Goal: Transaction & Acquisition: Purchase product/service

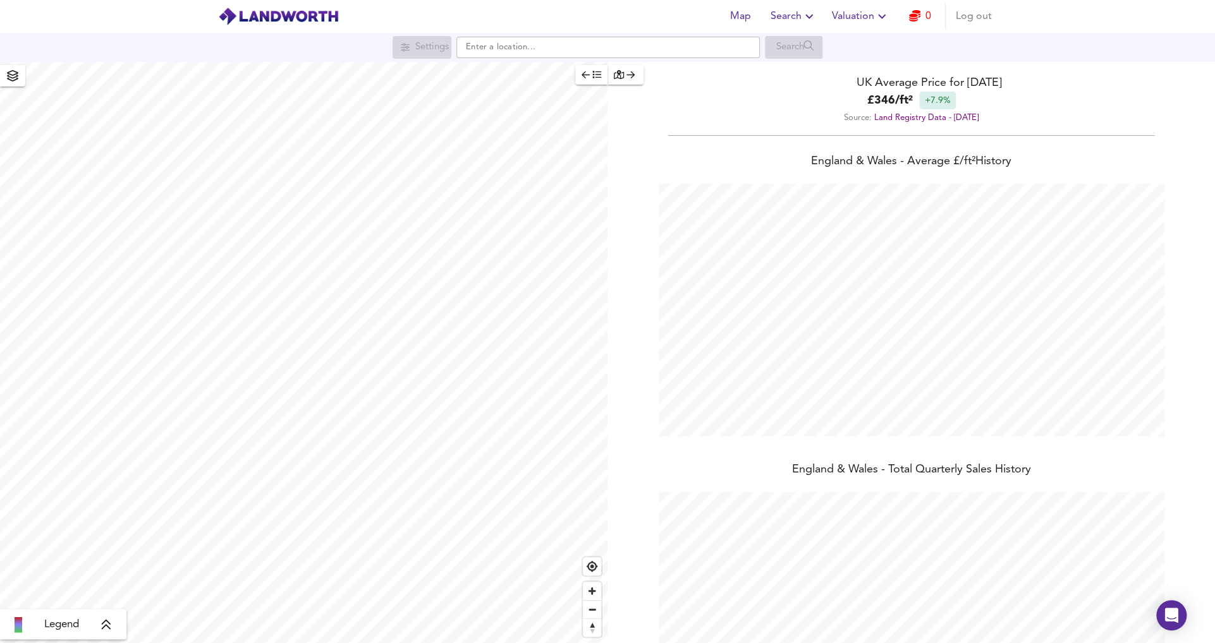
scroll to position [643, 1214]
click at [546, 55] on input "text" at bounding box center [607, 47] width 303 height 21
click at [547, 71] on small "[GEOGRAPHIC_DATA], [GEOGRAPHIC_DATA]" at bounding box center [598, 73] width 153 height 8
type input "[STREET_ADDRESS]"
checkbox input "false"
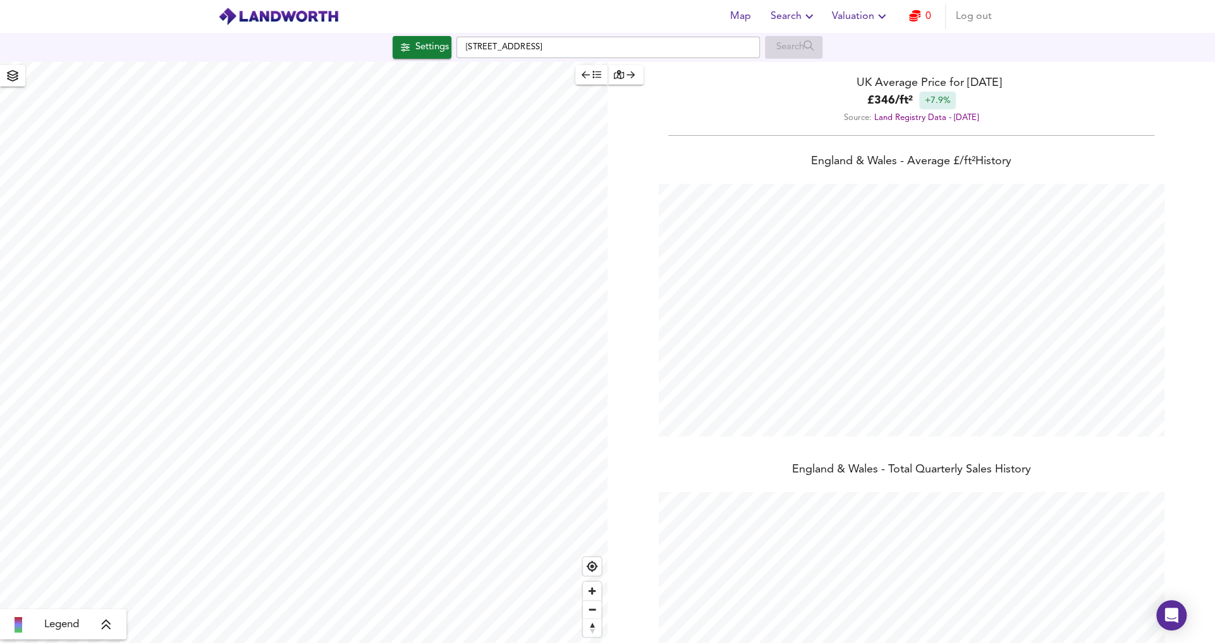
checkbox input "true"
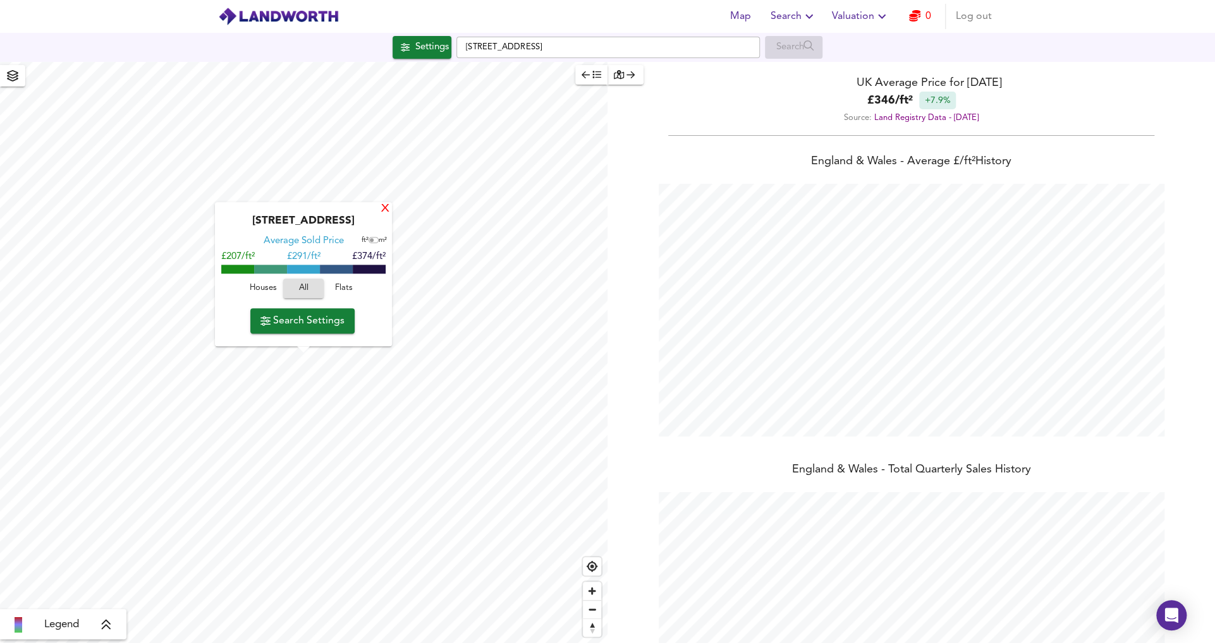
click at [386, 210] on div "X" at bounding box center [385, 210] width 11 height 12
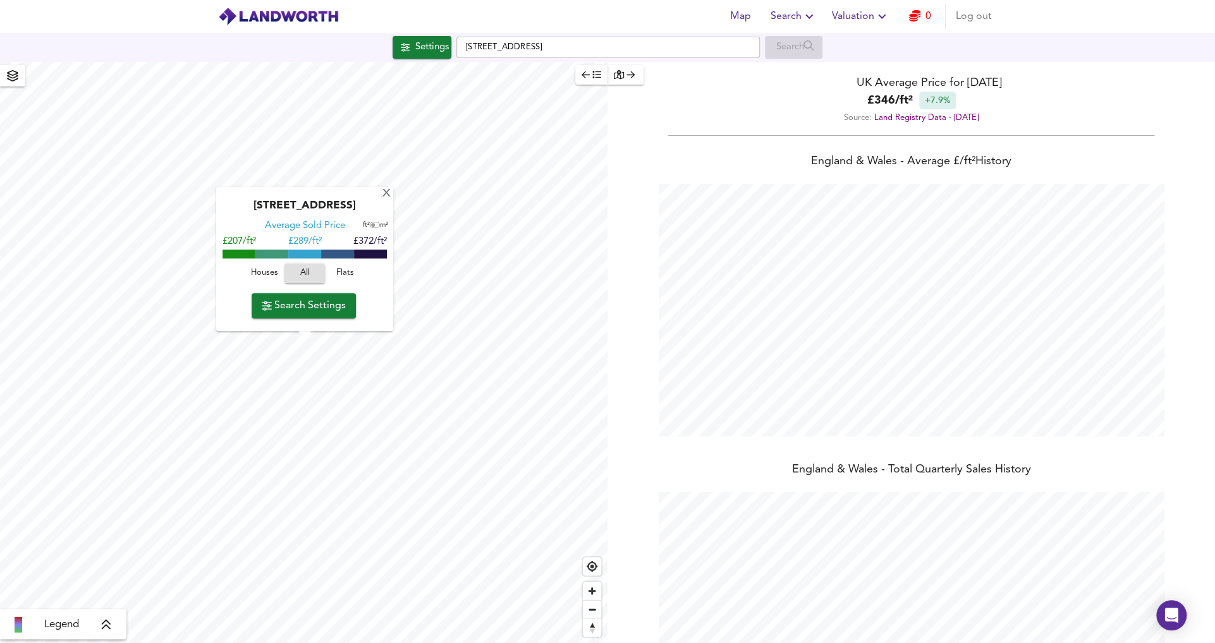
click at [319, 306] on span "Search Settings" at bounding box center [304, 306] width 84 height 18
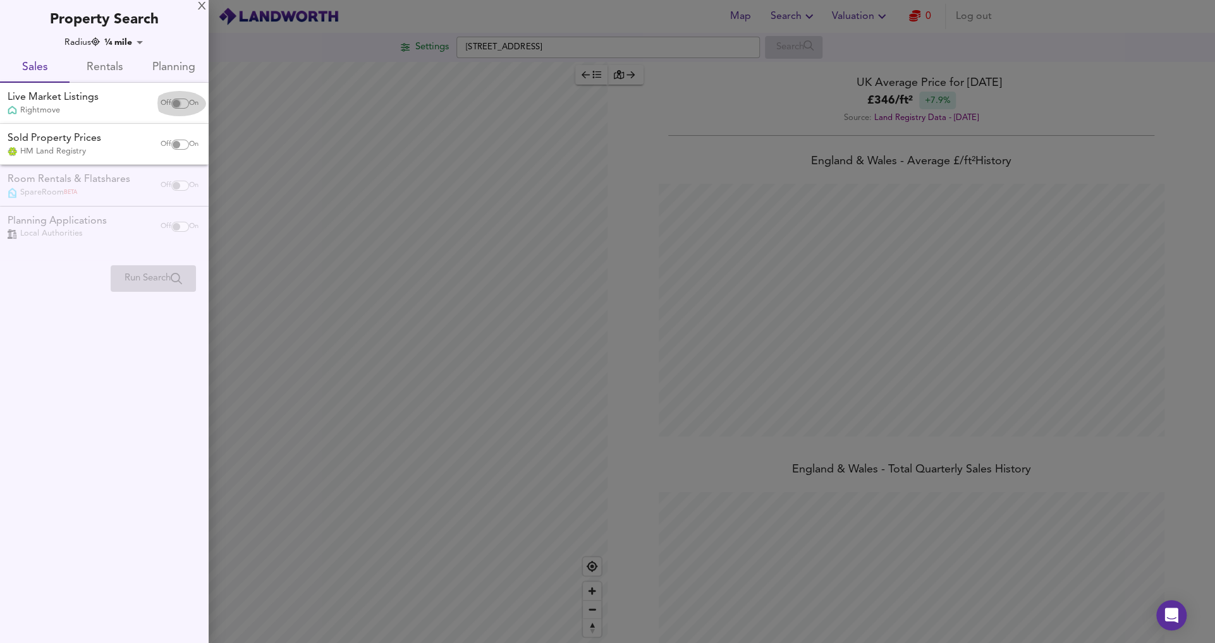
click at [174, 103] on input "checkbox" at bounding box center [176, 104] width 30 height 10
checkbox input "true"
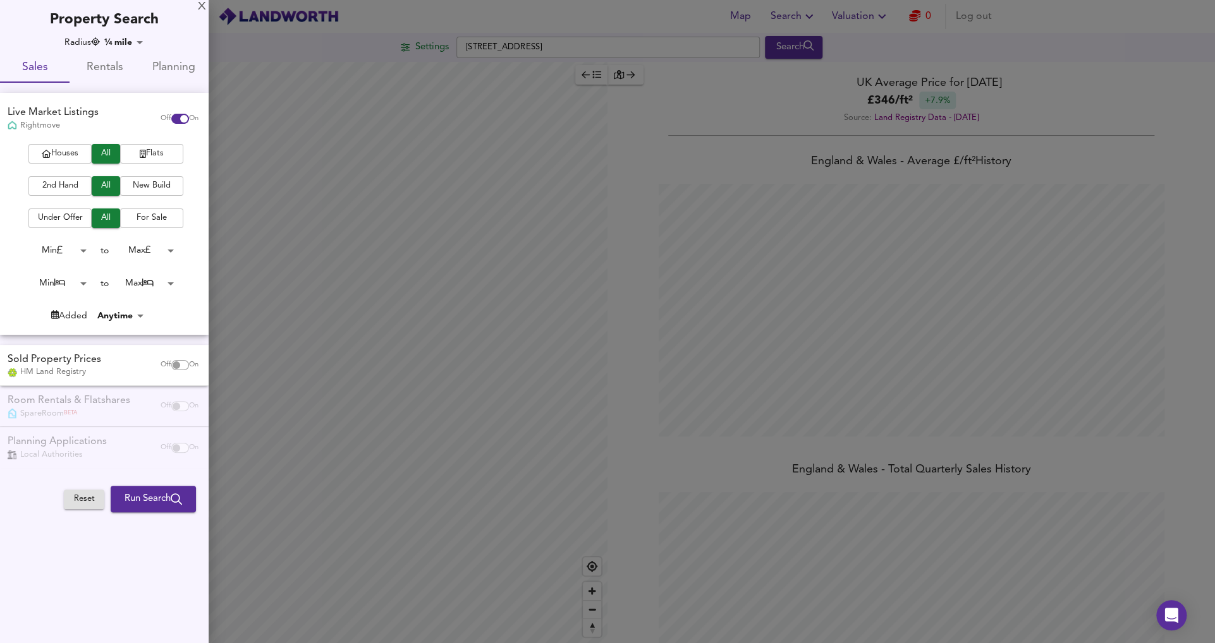
click at [152, 502] on span "Run Search" at bounding box center [154, 499] width 58 height 16
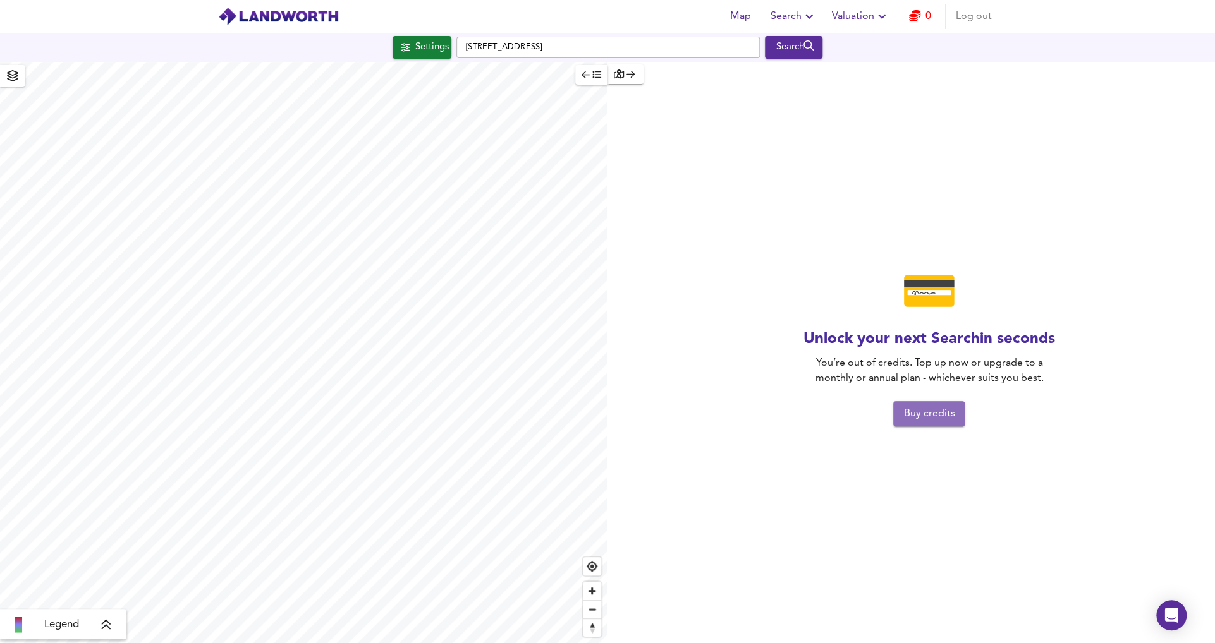
click at [914, 411] on span "Buy credits" at bounding box center [928, 414] width 51 height 18
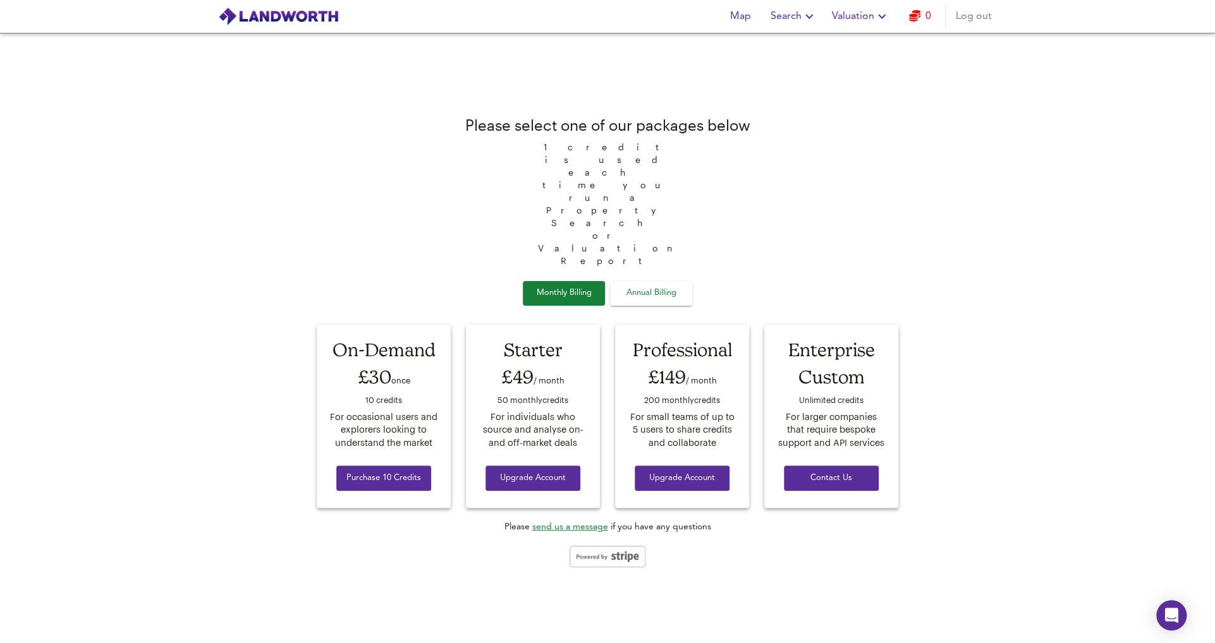
click at [212, 157] on div "Please select one of our packages below 1 credit is used each time you run a Pr…" at bounding box center [607, 338] width 1215 height 611
click at [654, 286] on span "Annual Billing" at bounding box center [650, 293] width 63 height 15
click at [979, 21] on span "Log out" at bounding box center [974, 17] width 36 height 18
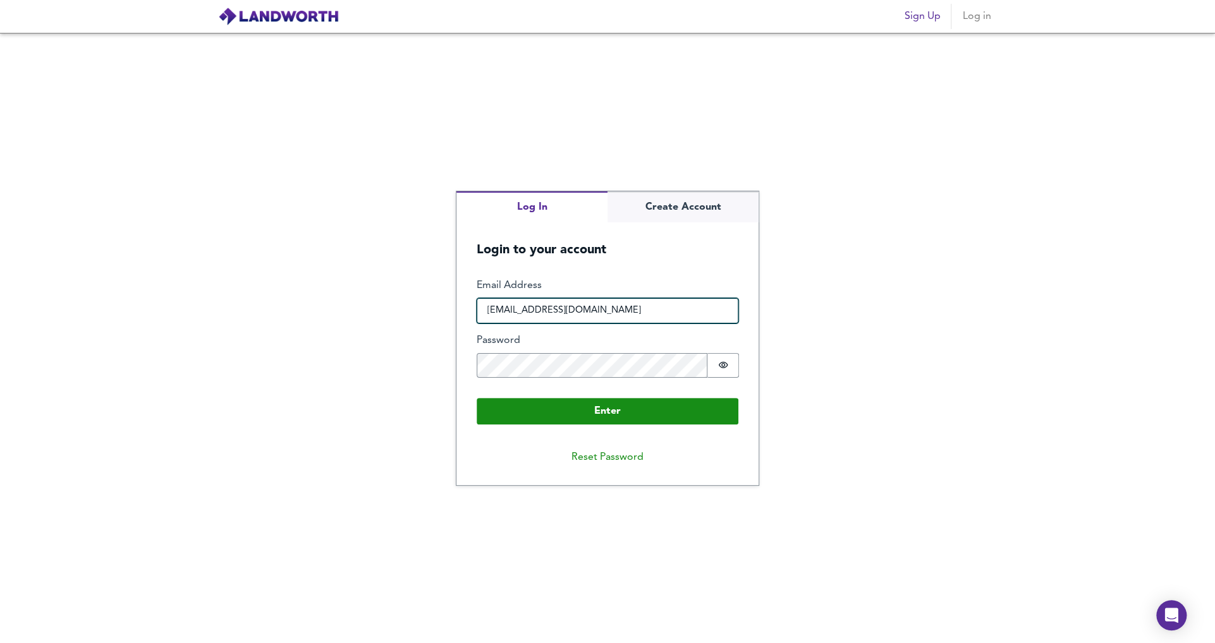
click at [626, 315] on input "[EMAIL_ADDRESS][DOMAIN_NAME]" at bounding box center [608, 310] width 262 height 25
type input "[EMAIL_ADDRESS][DOMAIN_NAME]"
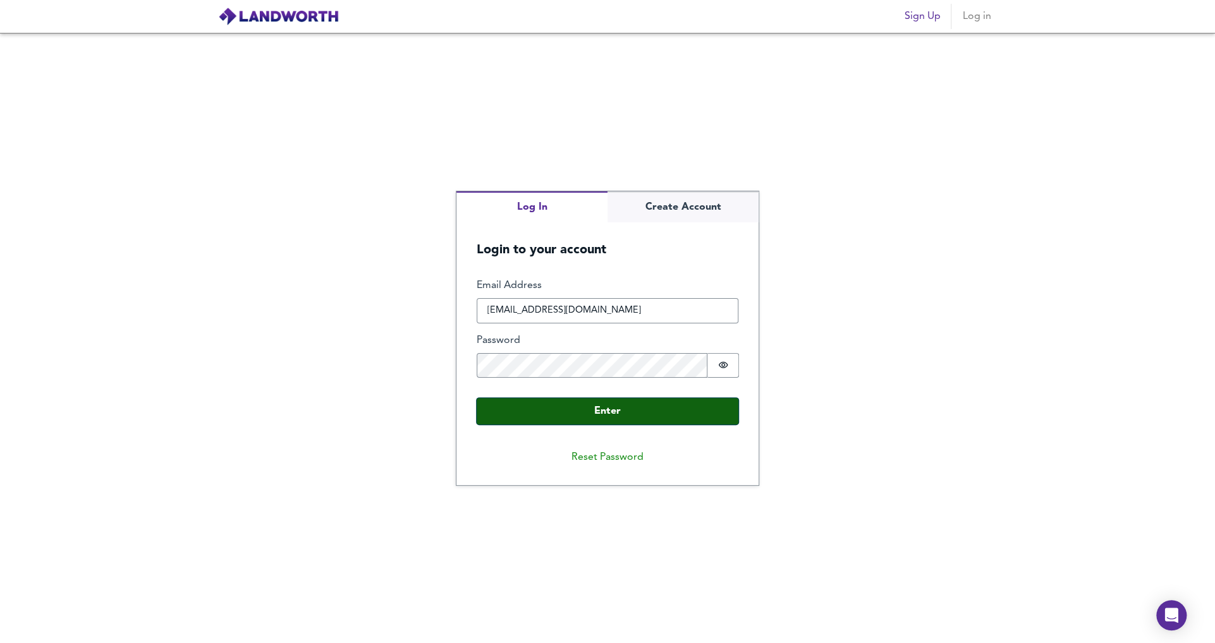
click at [619, 413] on button "Enter" at bounding box center [608, 411] width 262 height 27
